Goal: Transaction & Acquisition: Purchase product/service

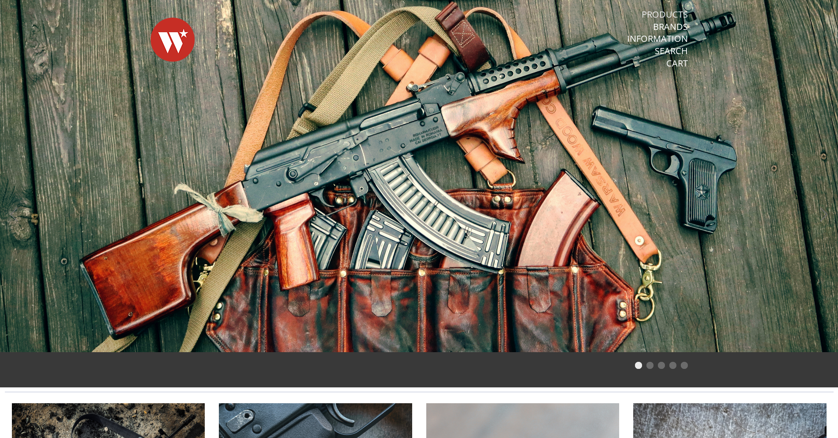
click at [659, 17] on link "Products" at bounding box center [665, 14] width 46 height 11
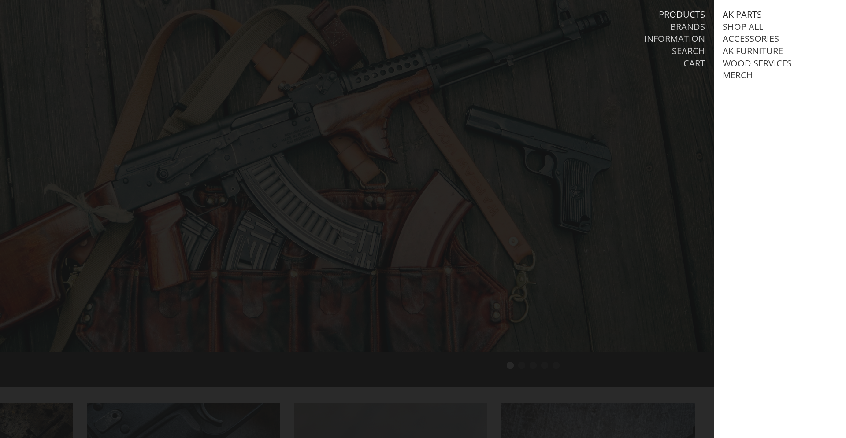
click at [748, 15] on link "AK Parts" at bounding box center [741, 14] width 39 height 11
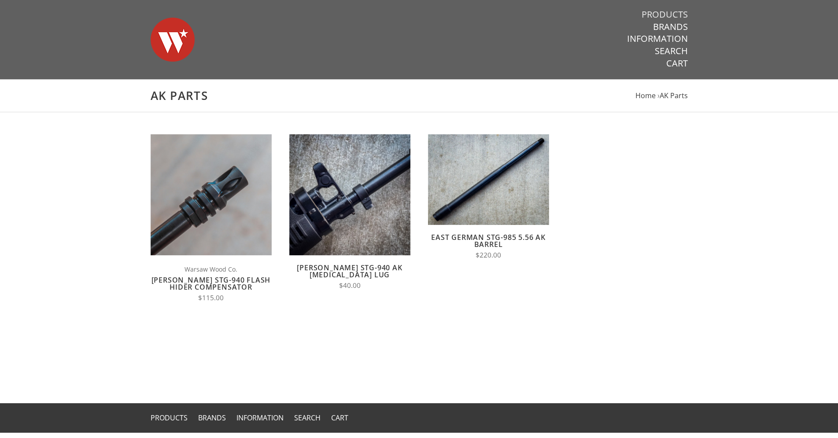
click at [656, 9] on link "Products" at bounding box center [665, 14] width 46 height 11
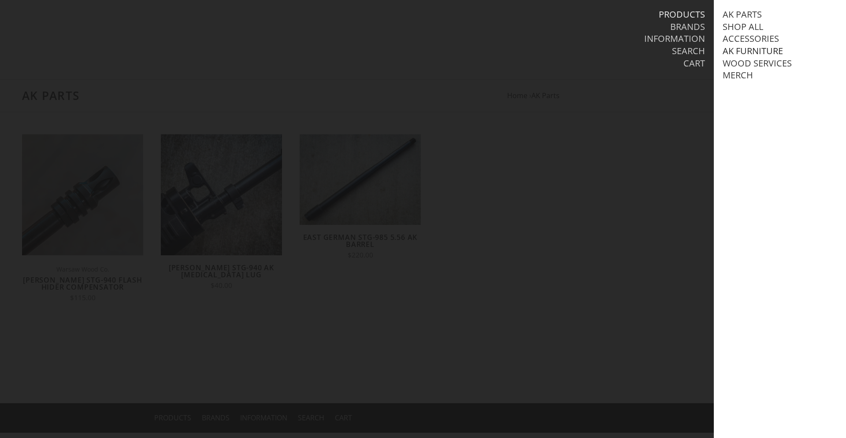
click at [745, 49] on link "AK Furniture" at bounding box center [752, 50] width 60 height 11
click at [752, 63] on link "View all AK Furniture" at bounding box center [781, 63] width 100 height 11
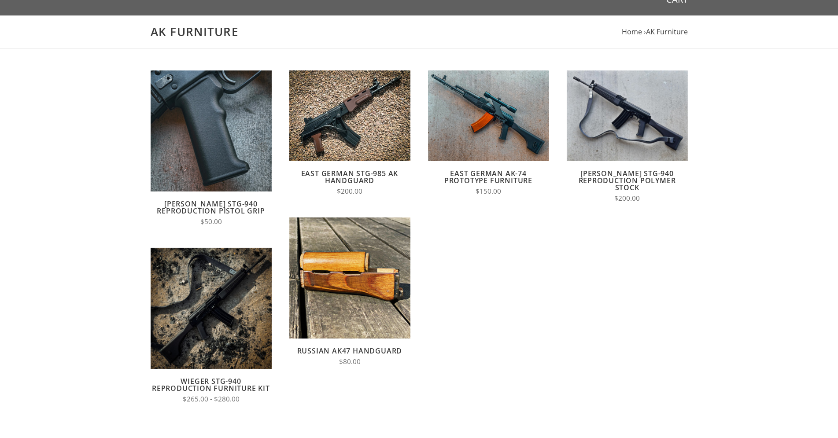
scroll to position [45, 0]
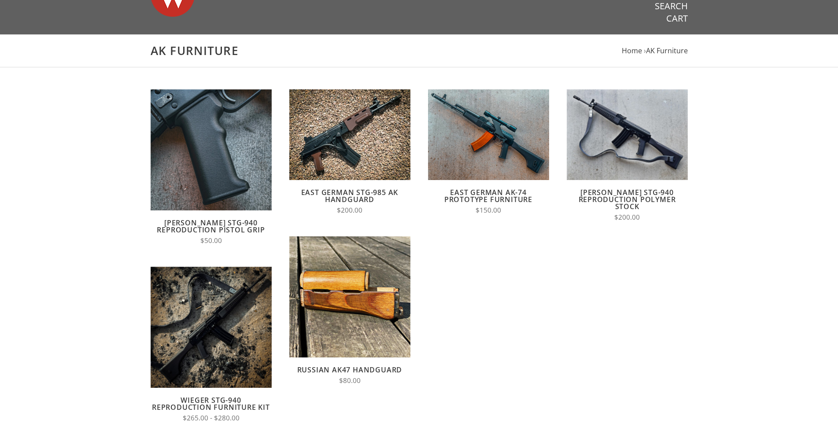
click at [374, 196] on link "East German STG-985 AK Handguard" at bounding box center [349, 196] width 97 height 17
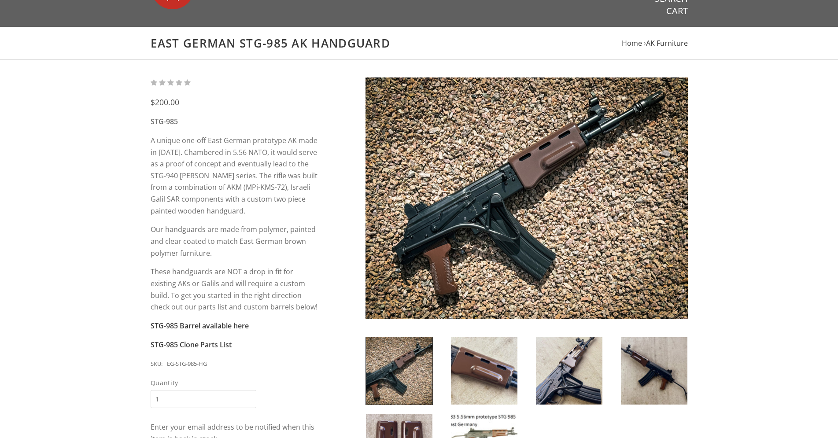
scroll to position [45, 0]
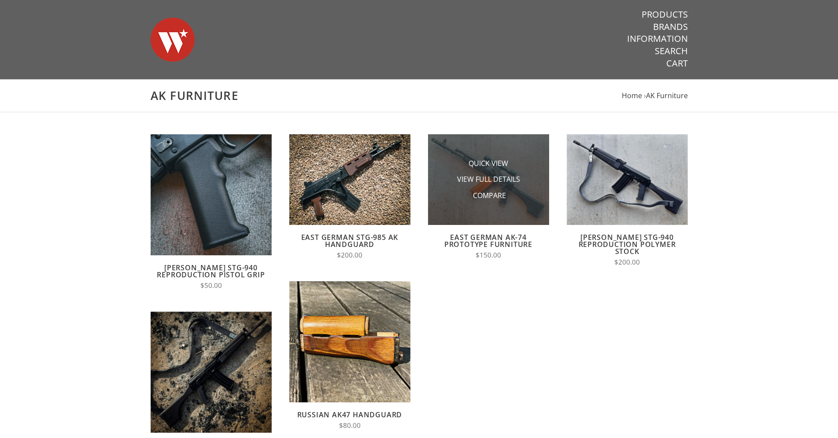
click at [507, 211] on img at bounding box center [488, 179] width 121 height 91
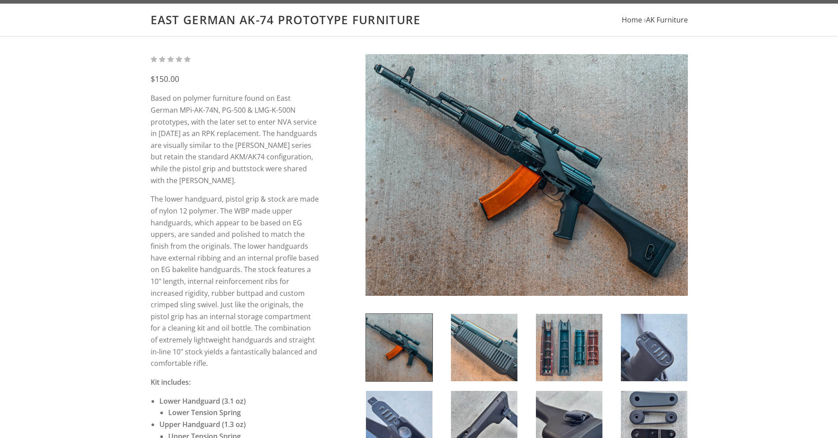
scroll to position [90, 0]
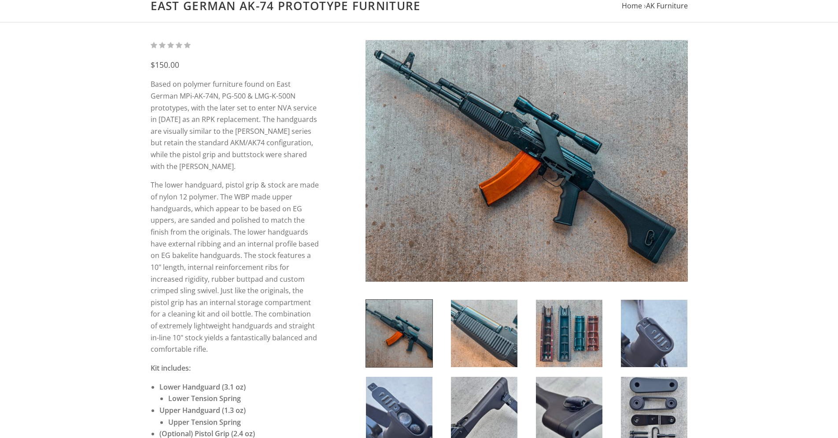
click at [657, 339] on img at bounding box center [654, 333] width 67 height 67
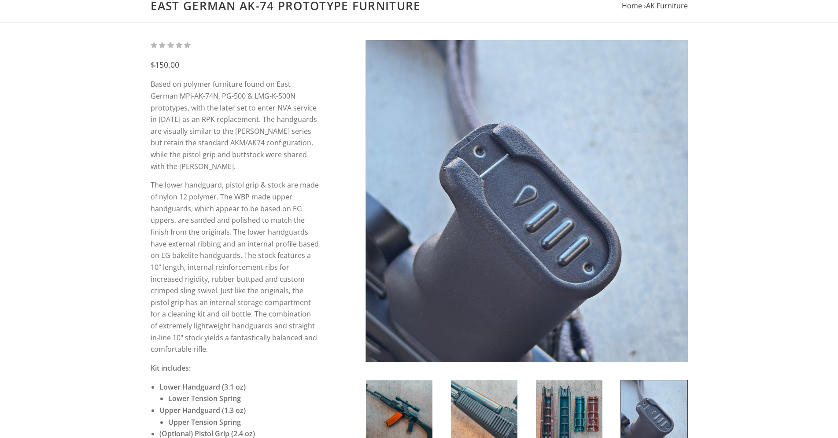
scroll to position [180, 0]
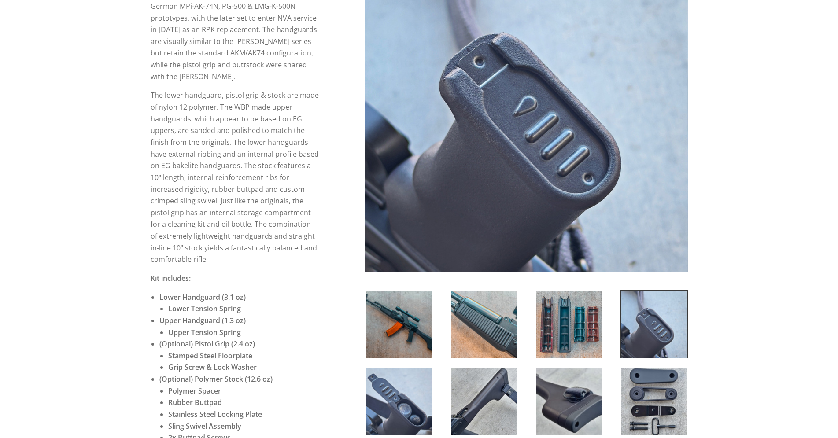
click at [566, 357] on img at bounding box center [569, 324] width 67 height 67
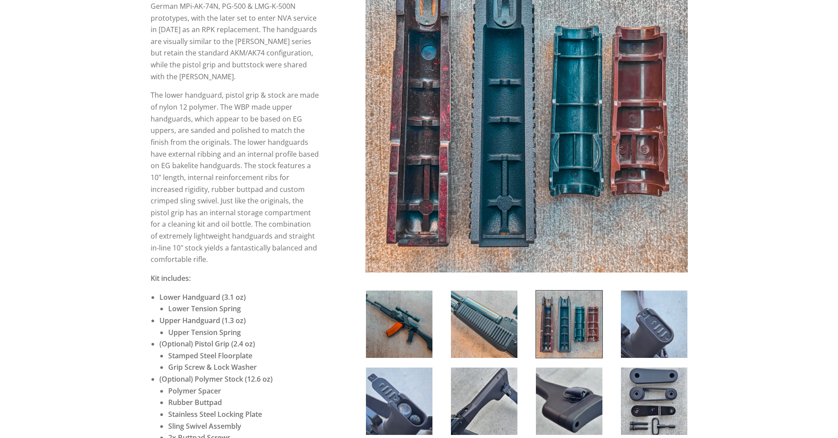
click at [572, 402] on img at bounding box center [569, 401] width 67 height 67
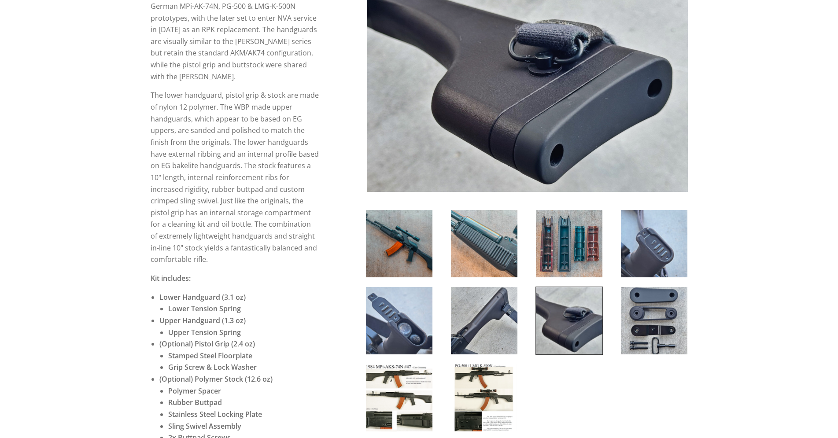
click at [491, 348] on img at bounding box center [484, 320] width 67 height 67
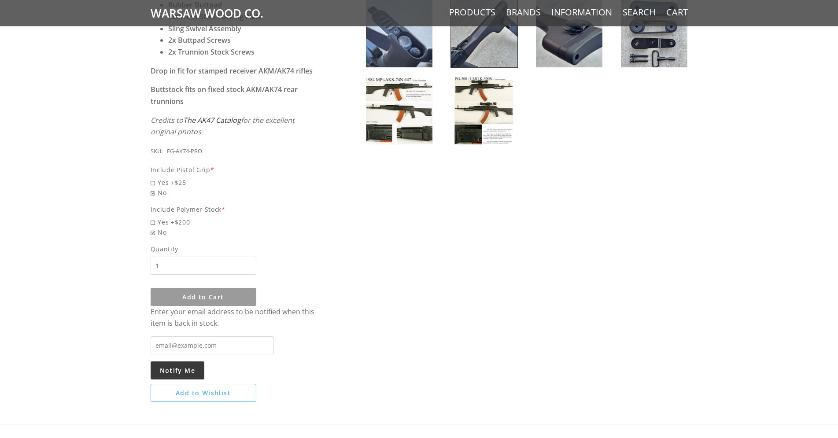
scroll to position [584, 0]
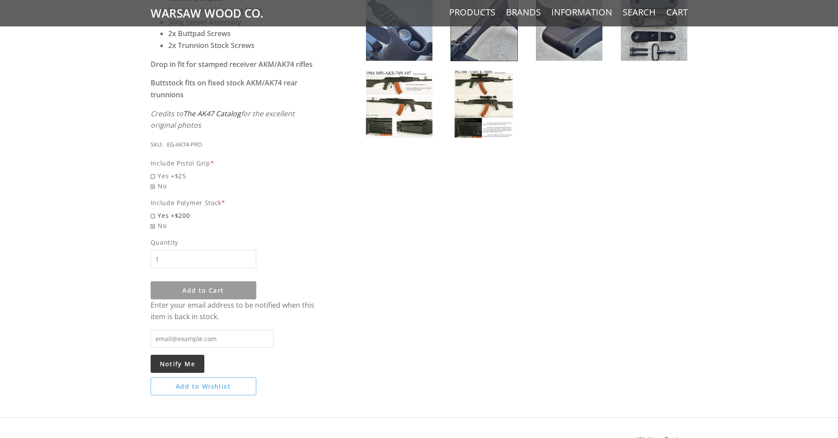
click at [179, 211] on span "Yes +$200" at bounding box center [235, 216] width 169 height 10
click at [179, 211] on input "Yes +$200" at bounding box center [212, 211] width 123 height 0
radio input "true"
click at [159, 215] on div "Include Pistol Grip * Yes +$25 No Include Polymer Stock * Yes +$200 No" at bounding box center [235, 194] width 169 height 73
